Goal: Transaction & Acquisition: Purchase product/service

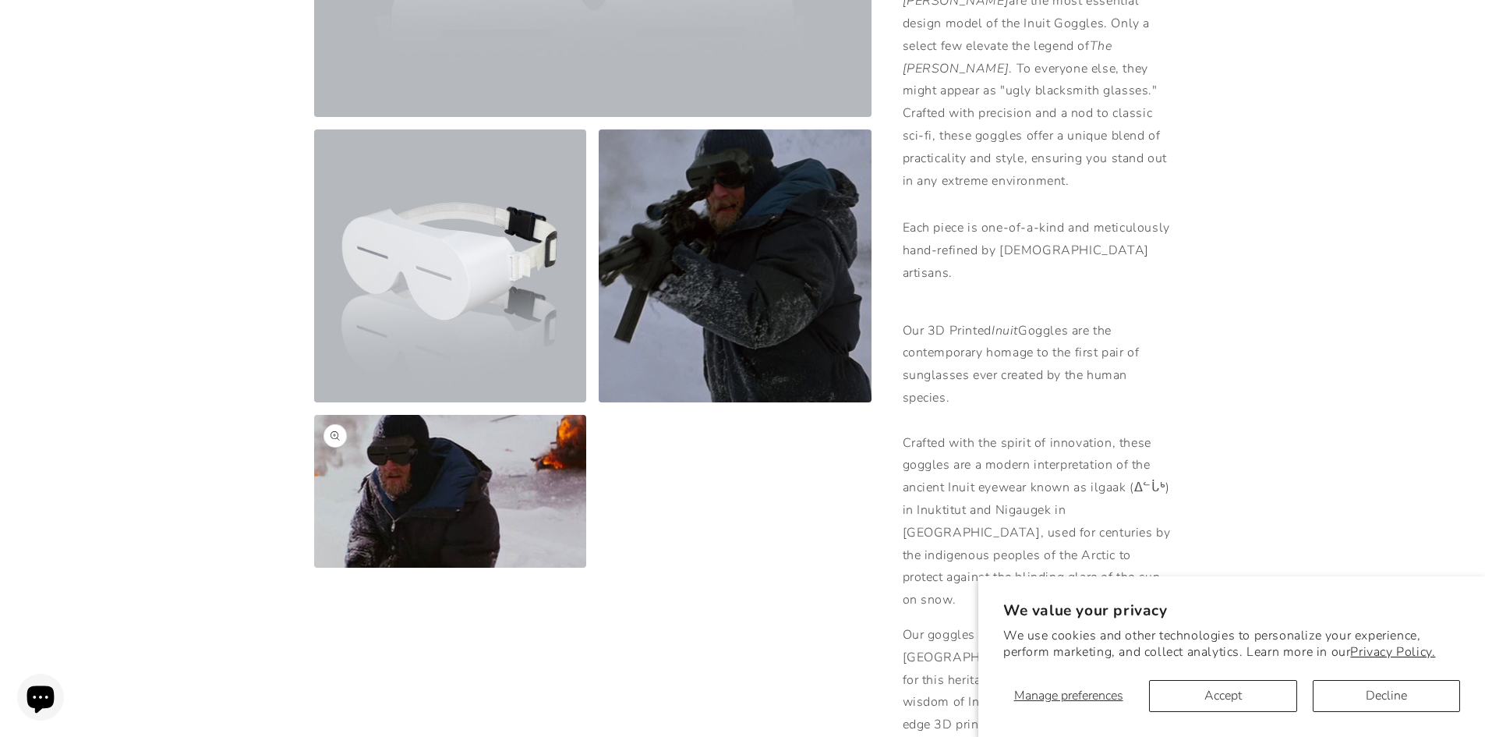
scroll to position [546, 0]
drag, startPoint x: 1375, startPoint y: 694, endPoint x: 1225, endPoint y: 680, distance: 151.1
click at [1221, 664] on div "We value your privacy We use cookies and other technologies to personalize your…" at bounding box center [1231, 656] width 457 height 111
click at [1225, 680] on button "Accept" at bounding box center [1222, 696] width 147 height 32
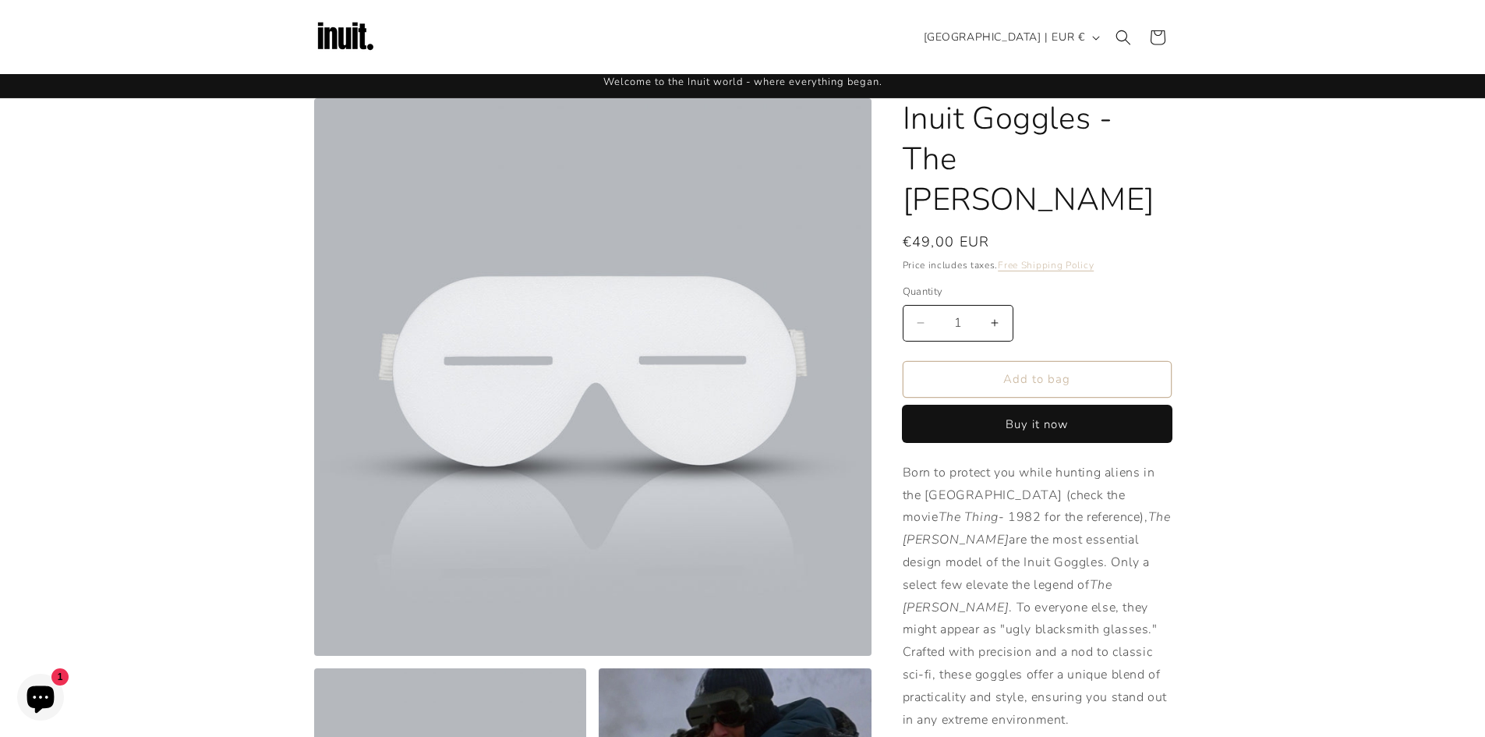
scroll to position [0, 0]
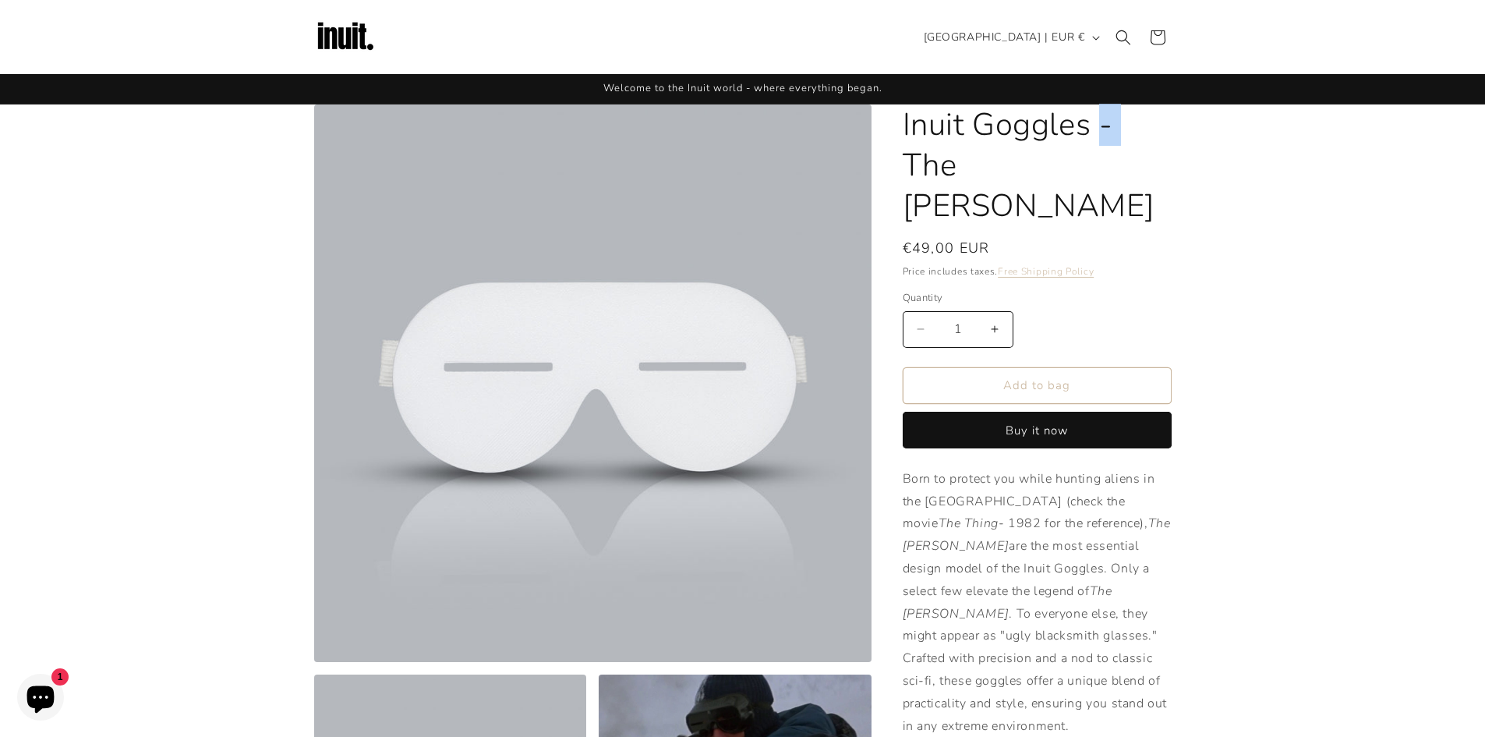
drag, startPoint x: 892, startPoint y: 164, endPoint x: 1054, endPoint y: 160, distance: 162.2
click at [1054, 160] on h1 "Inuit Goggles - The [PERSON_NAME]" at bounding box center [1037, 165] width 269 height 122
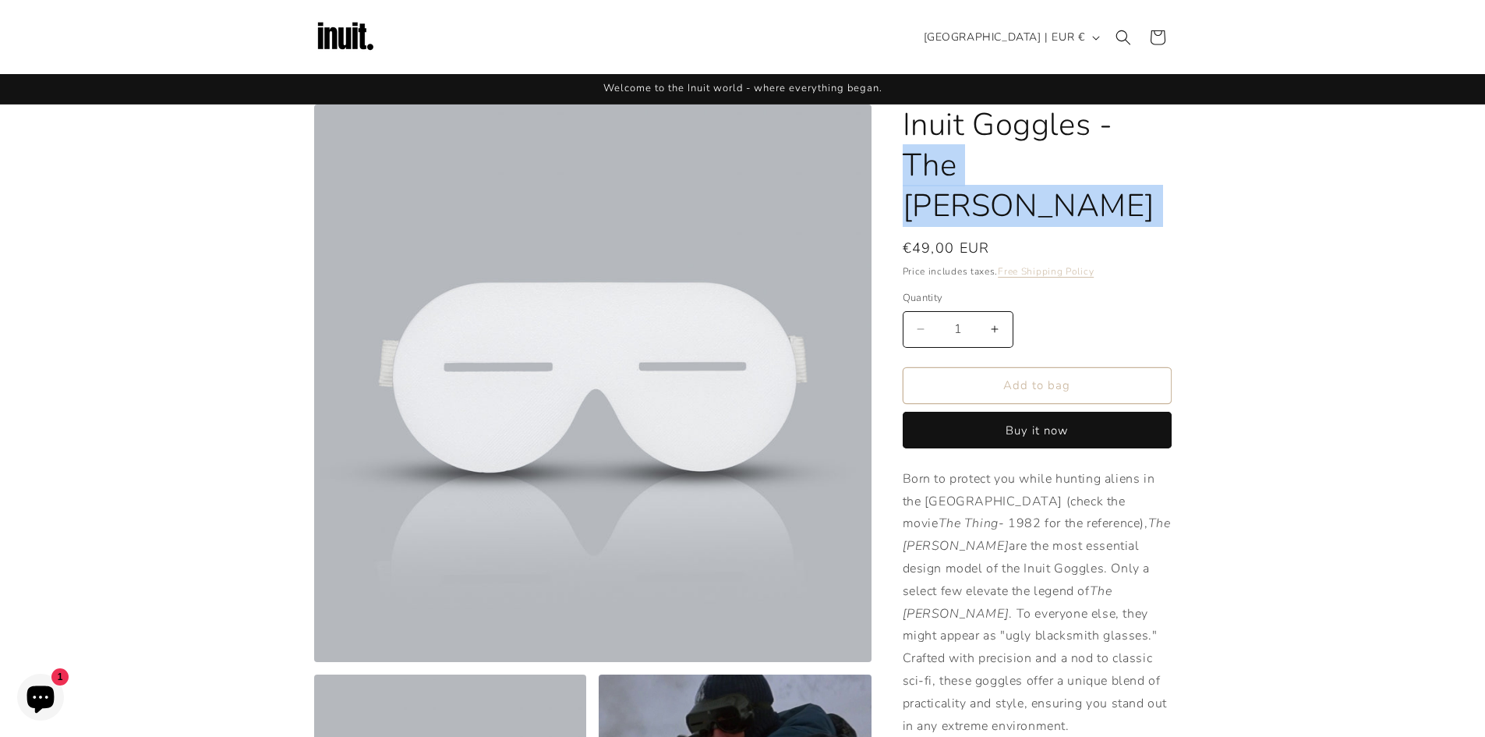
drag, startPoint x: 1054, startPoint y: 160, endPoint x: 917, endPoint y: 157, distance: 137.2
click at [917, 157] on h1 "Inuit Goggles - The [PERSON_NAME]" at bounding box center [1037, 165] width 269 height 122
copy product-info "The Smith Inuit Goggles - The Smith"
click at [348, 40] on img at bounding box center [345, 37] width 62 height 62
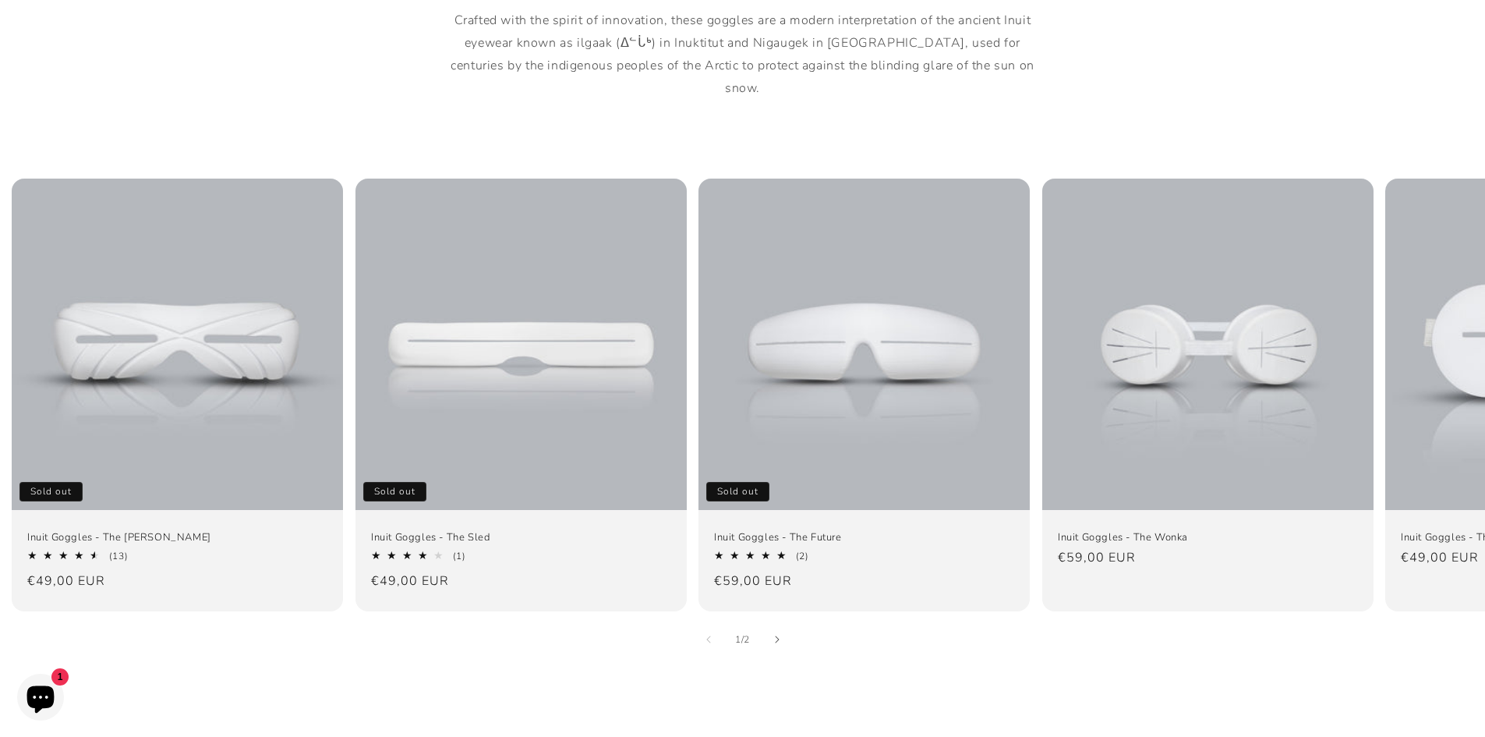
scroll to position [1169, 0]
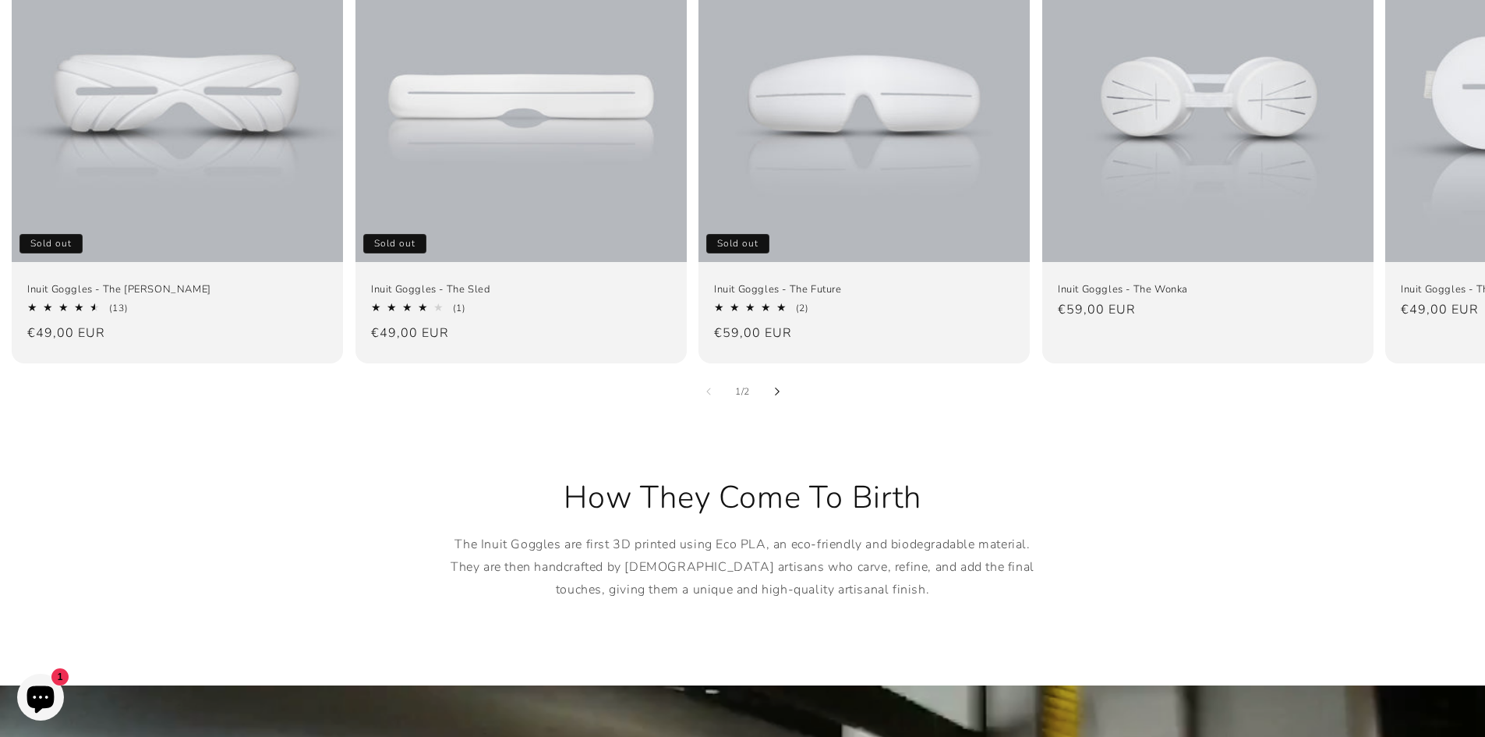
click at [777, 374] on button "Slide right" at bounding box center [777, 391] width 34 height 34
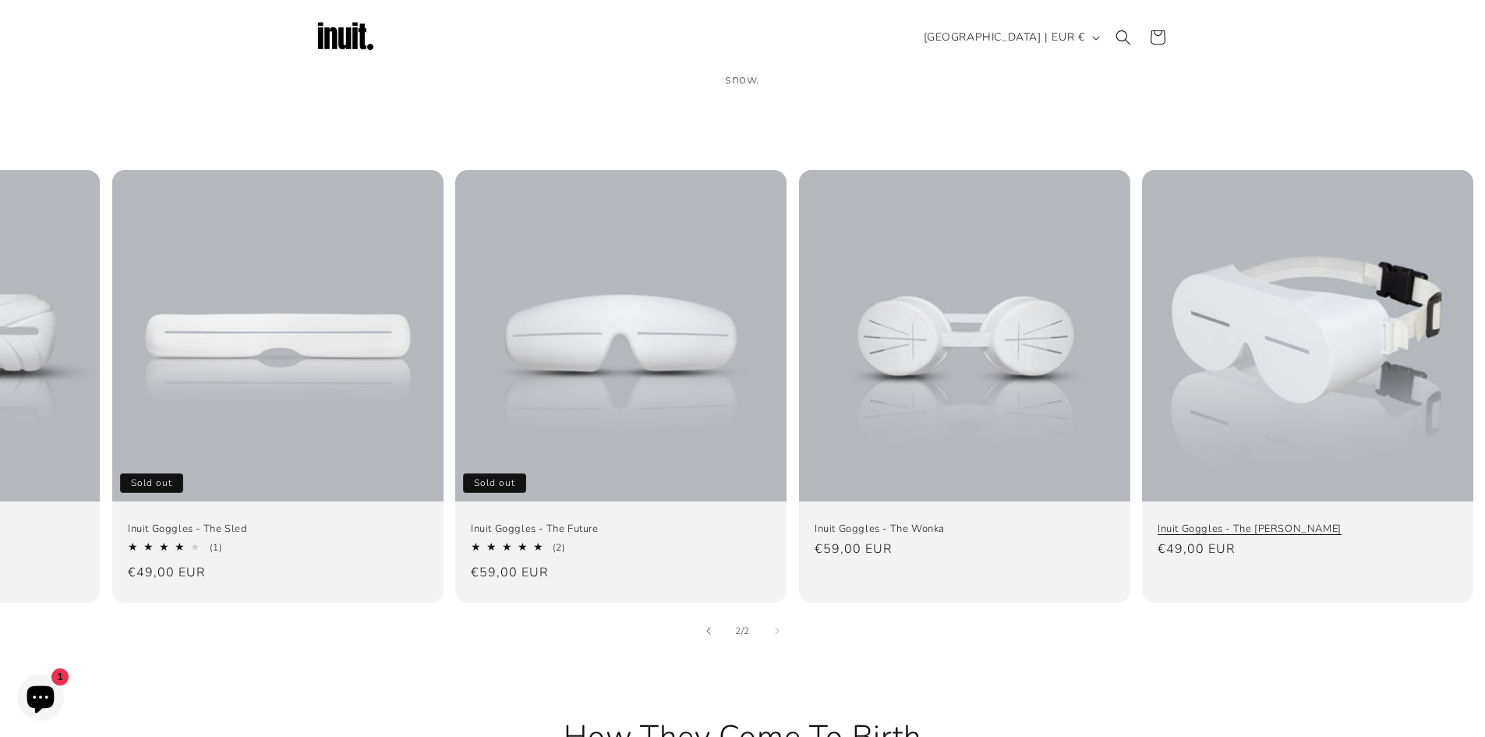
scroll to position [857, 0]
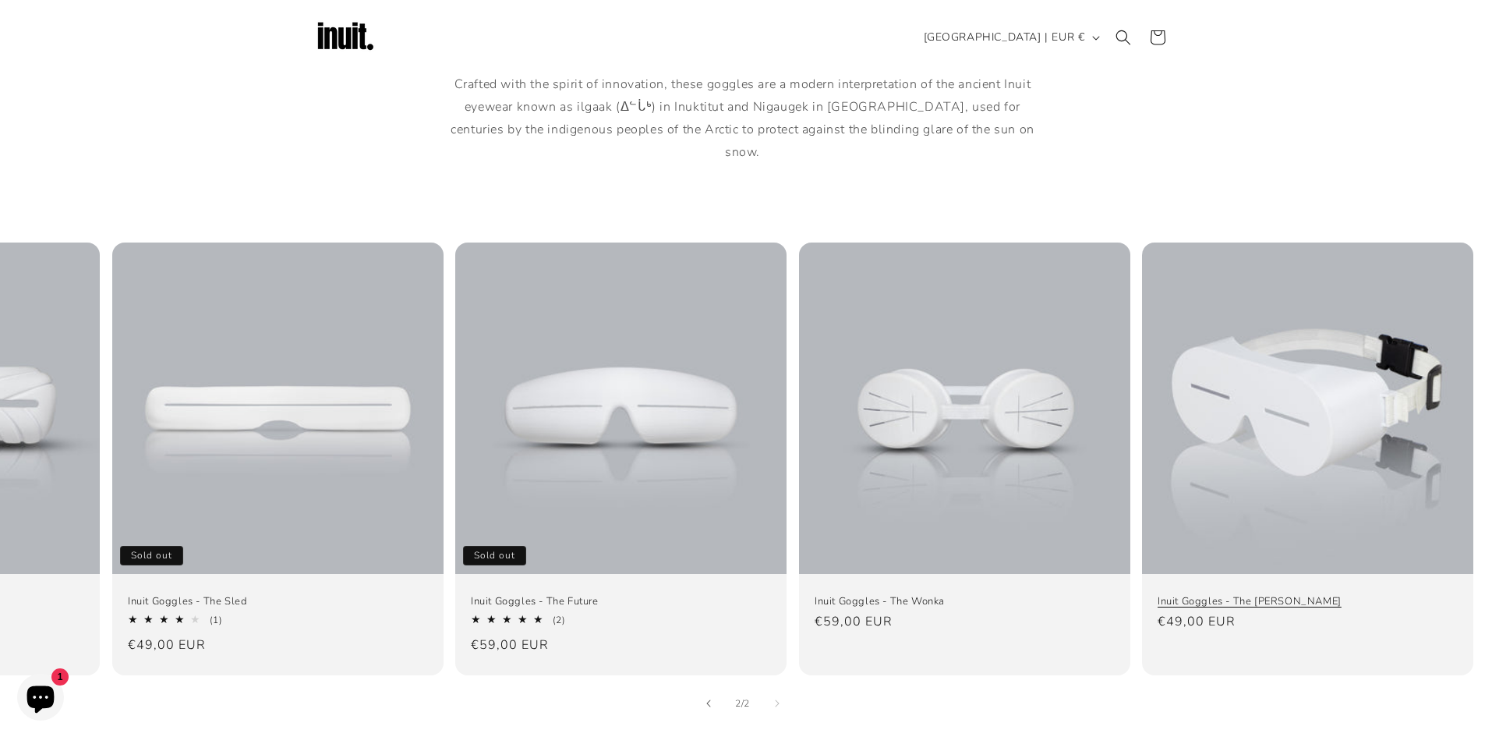
click at [1215, 594] on link "Inuit Goggles - The [PERSON_NAME]" at bounding box center [1308, 600] width 300 height 13
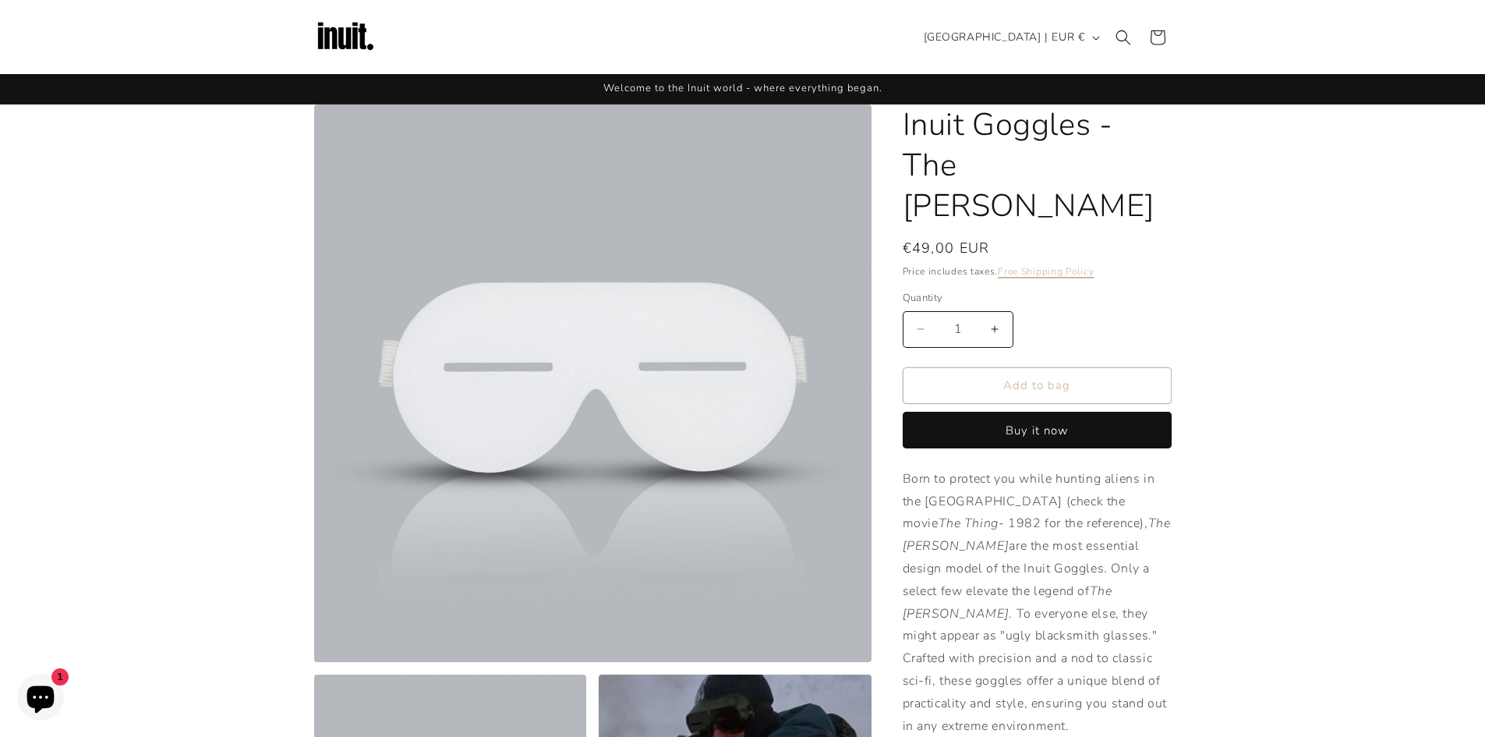
click at [1048, 265] on link "Free Shipping Policy" at bounding box center [1046, 271] width 96 height 12
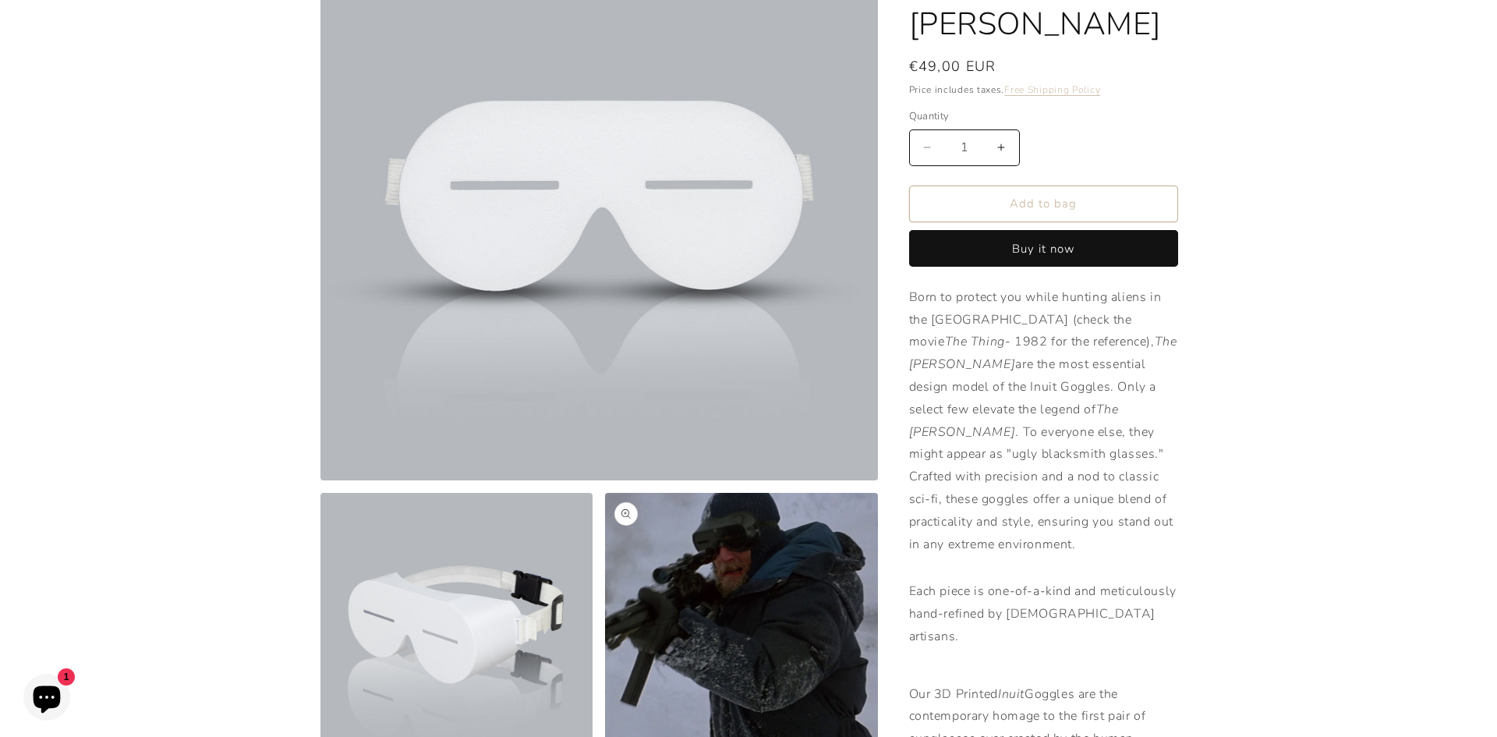
scroll to position [468, 0]
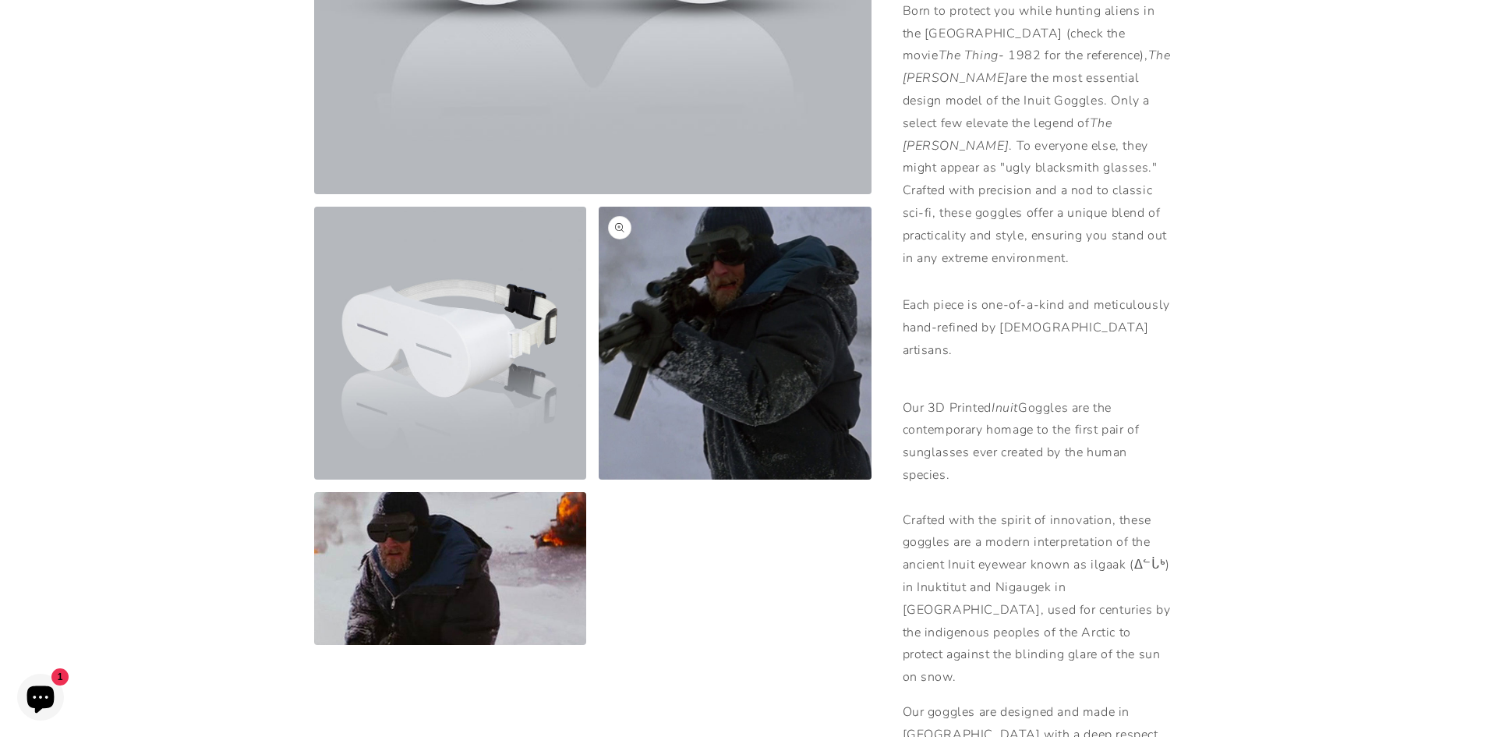
click at [599, 479] on button "Open media 3 in modal" at bounding box center [599, 479] width 0 height 0
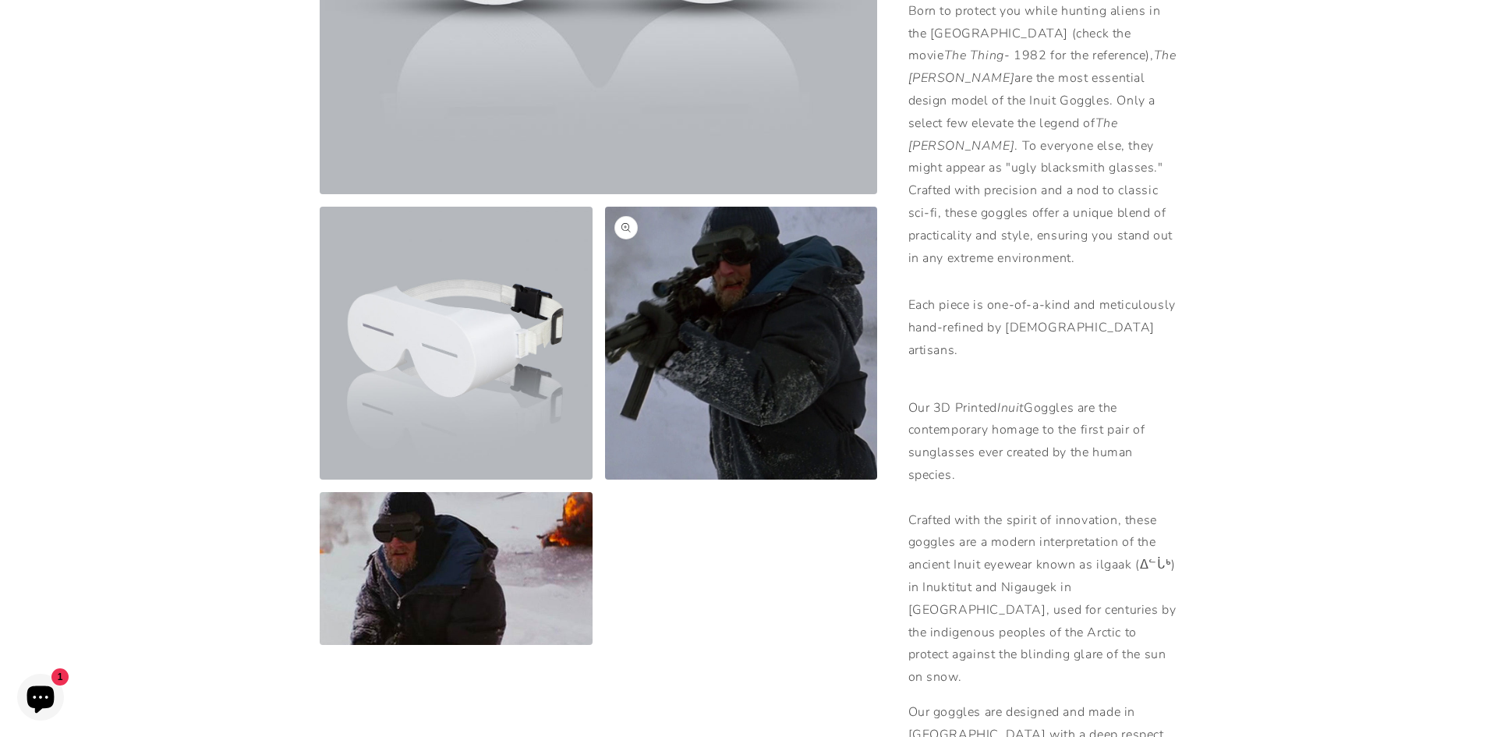
scroll to position [2666, 0]
